Goal: Task Accomplishment & Management: Use online tool/utility

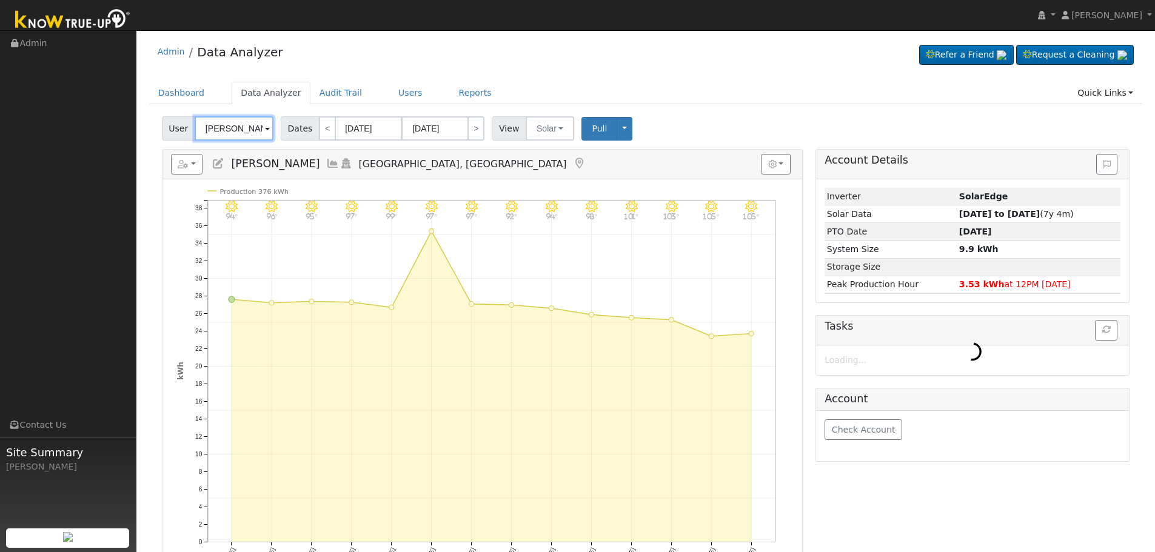
click at [237, 128] on input "[PERSON_NAME]" at bounding box center [234, 128] width 79 height 24
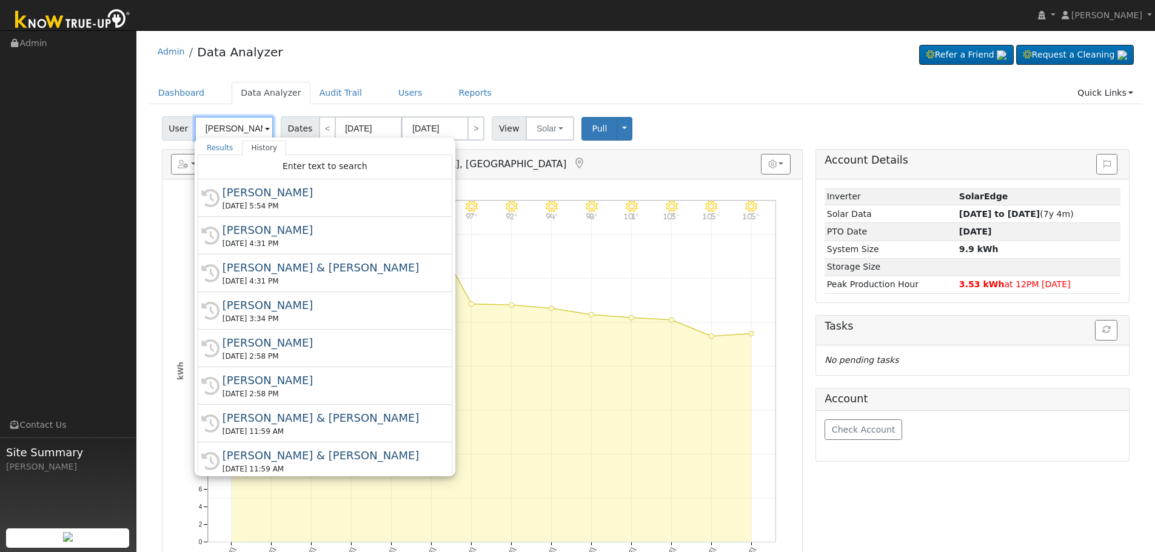
click at [237, 128] on input "[PERSON_NAME]" at bounding box center [234, 128] width 79 height 24
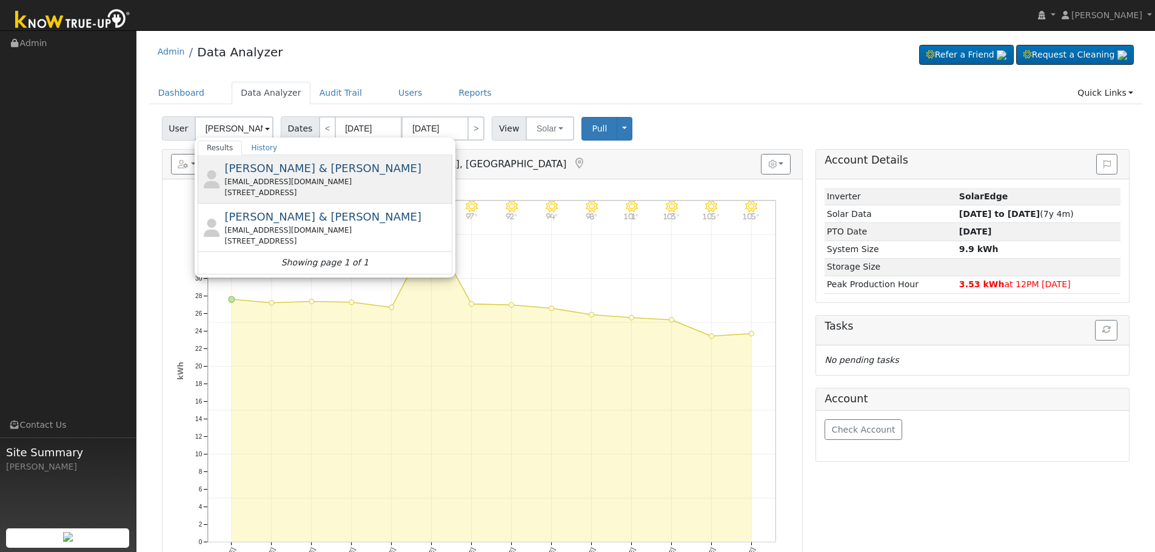
click at [323, 184] on div "[EMAIL_ADDRESS][DOMAIN_NAME]" at bounding box center [336, 181] width 225 height 11
type input "[PERSON_NAME] & [PERSON_NAME]"
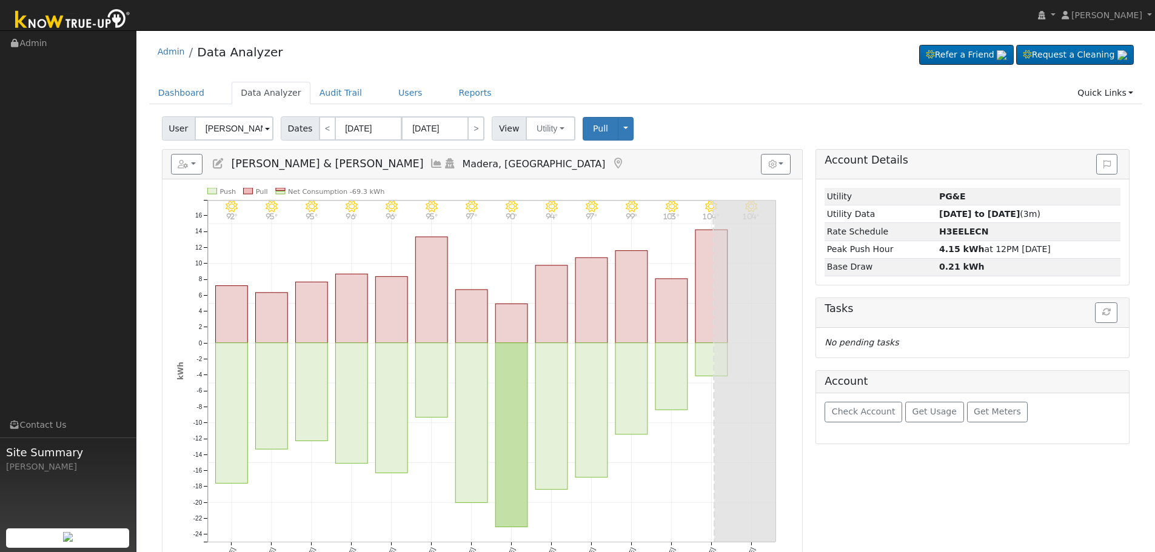
click at [430, 163] on icon at bounding box center [436, 163] width 13 height 11
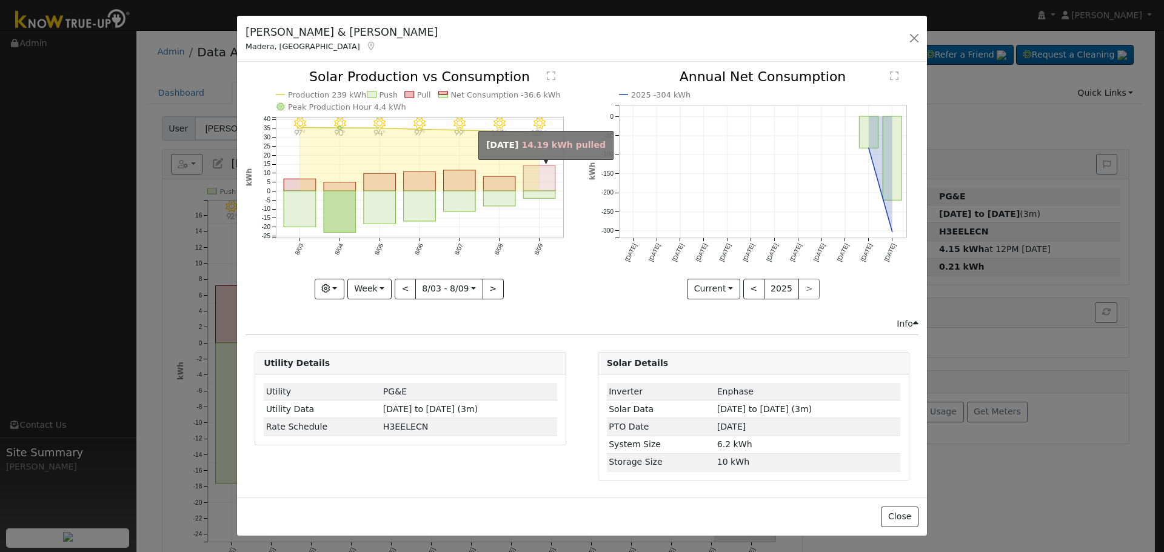
click at [541, 180] on rect "onclick=""" at bounding box center [540, 177] width 32 height 25
type input "[DATE]"
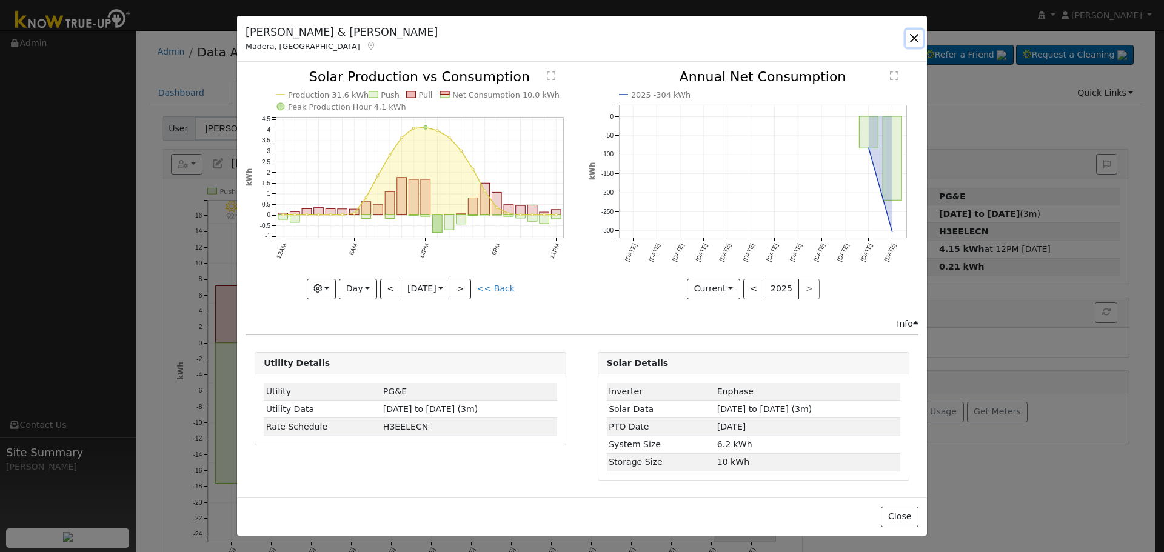
click at [911, 44] on button "button" at bounding box center [914, 38] width 17 height 17
